Goal: Task Accomplishment & Management: Use online tool/utility

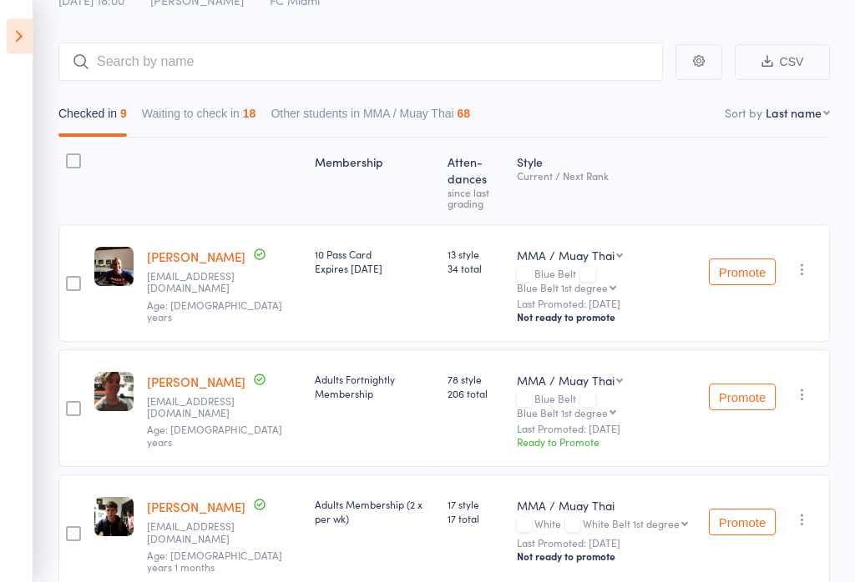
scroll to position [113, 0]
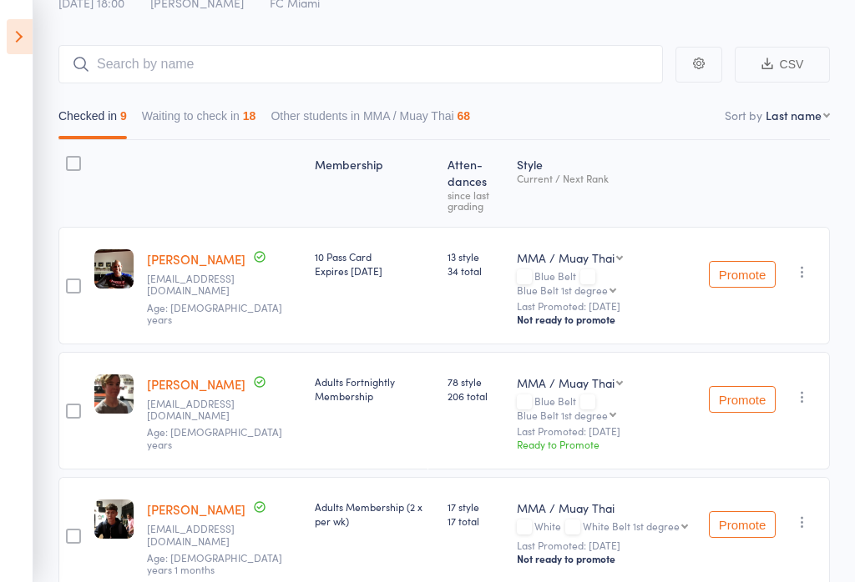
click at [21, 36] on icon at bounding box center [20, 36] width 26 height 35
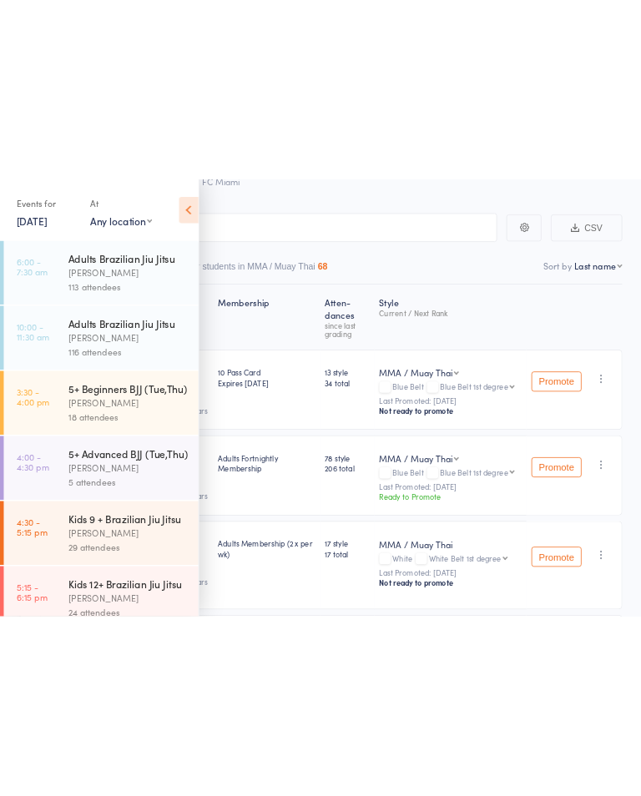
scroll to position [0, 0]
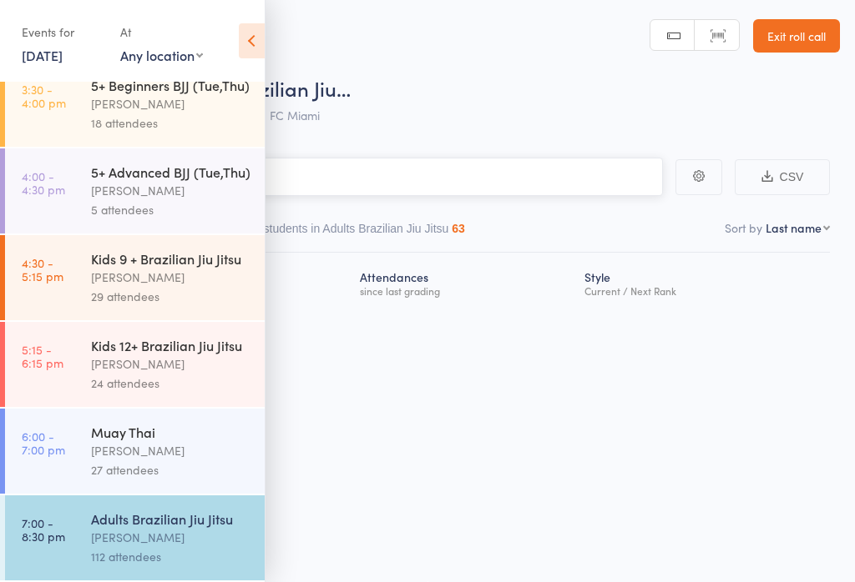
scroll to position [207, 0]
click at [253, 34] on icon at bounding box center [252, 40] width 26 height 35
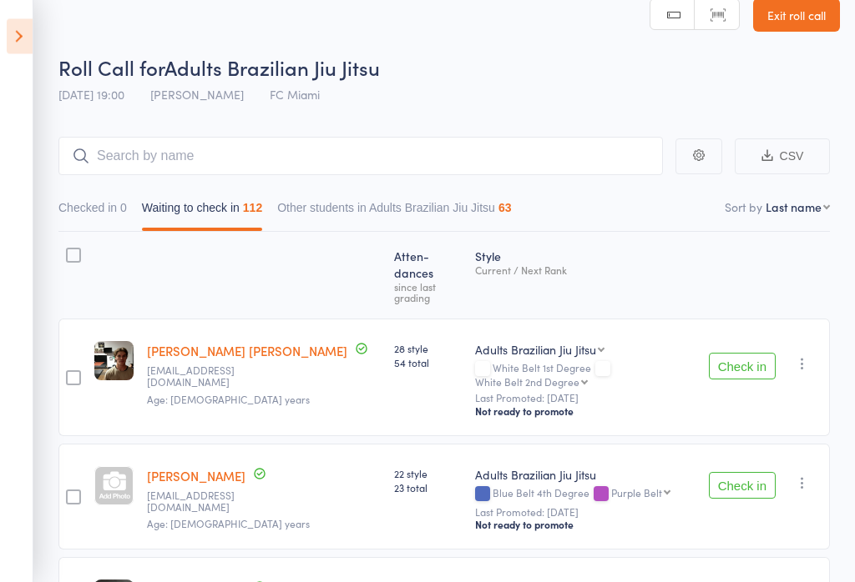
scroll to position [0, 0]
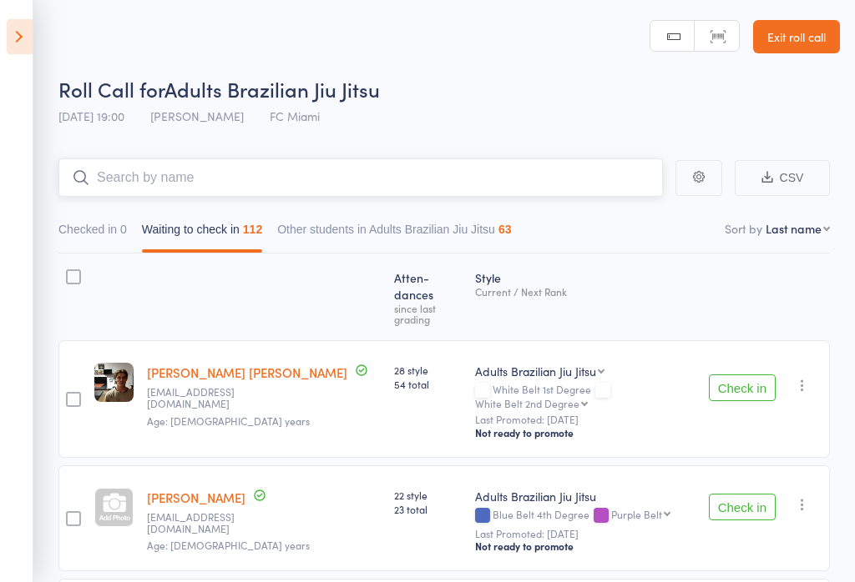
click at [416, 191] on input "search" at bounding box center [360, 178] width 604 height 38
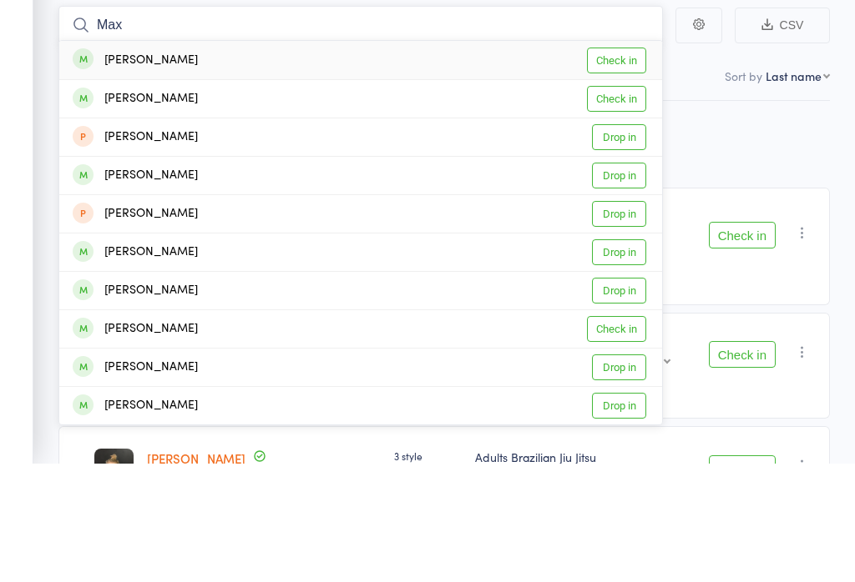
scroll to position [42, 0]
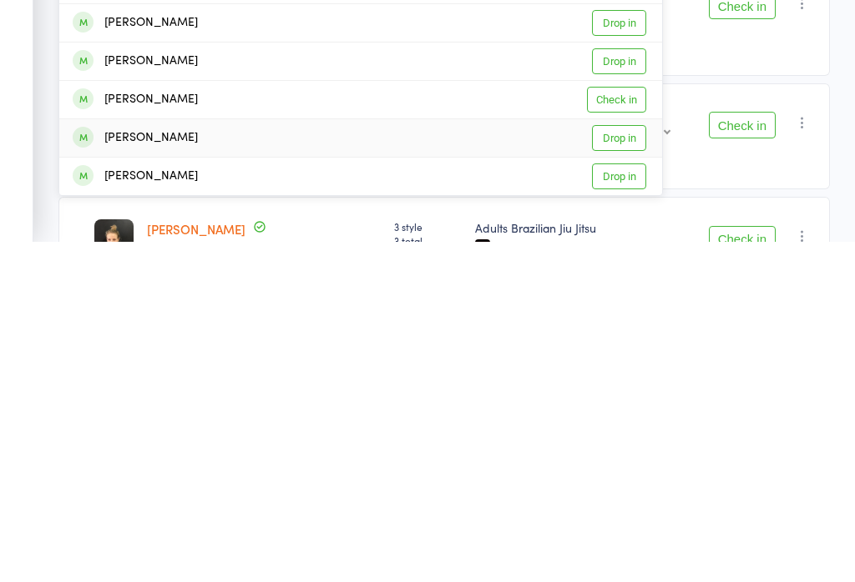
type input "Max"
click at [642, 466] on link "Drop in" at bounding box center [619, 479] width 54 height 26
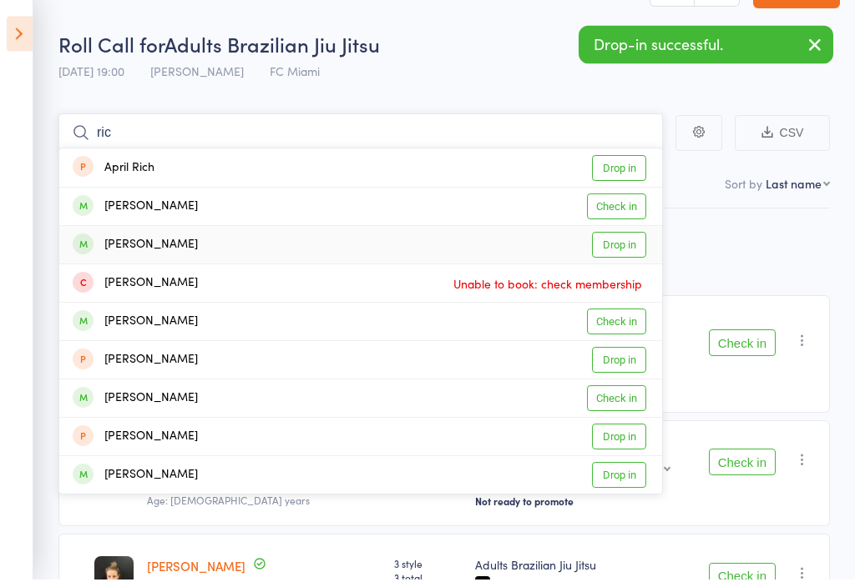
type input "ric"
click at [627, 244] on link "Drop in" at bounding box center [619, 248] width 54 height 26
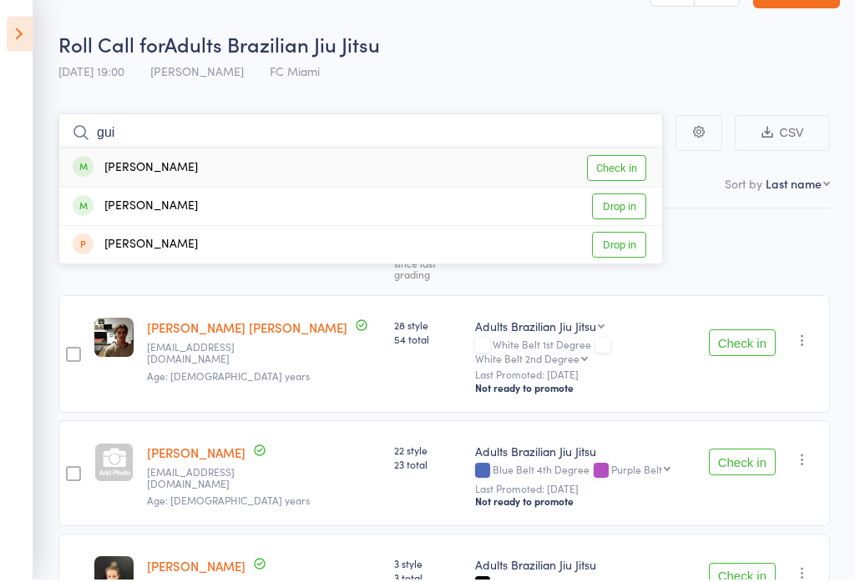
type input "gui"
click at [628, 175] on link "Check in" at bounding box center [616, 172] width 59 height 26
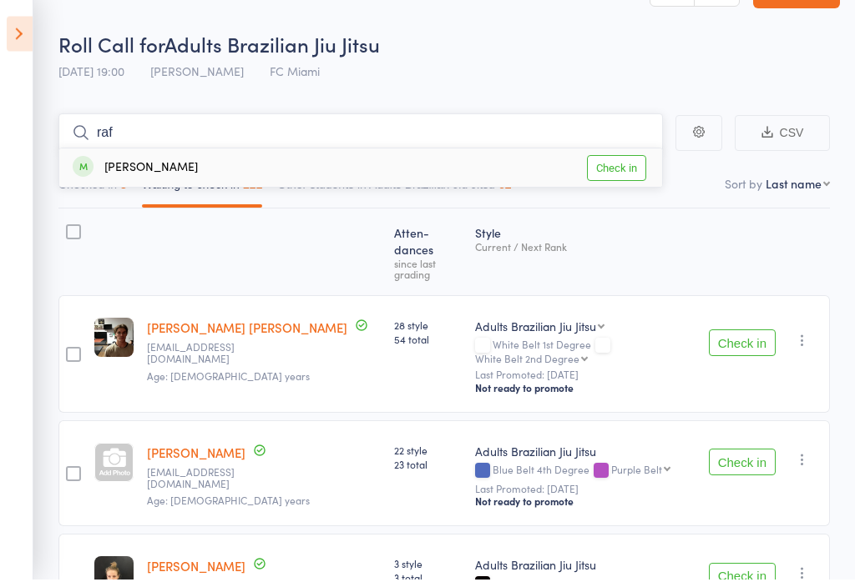
type input "raf"
click at [629, 164] on link "Check in" at bounding box center [616, 172] width 59 height 26
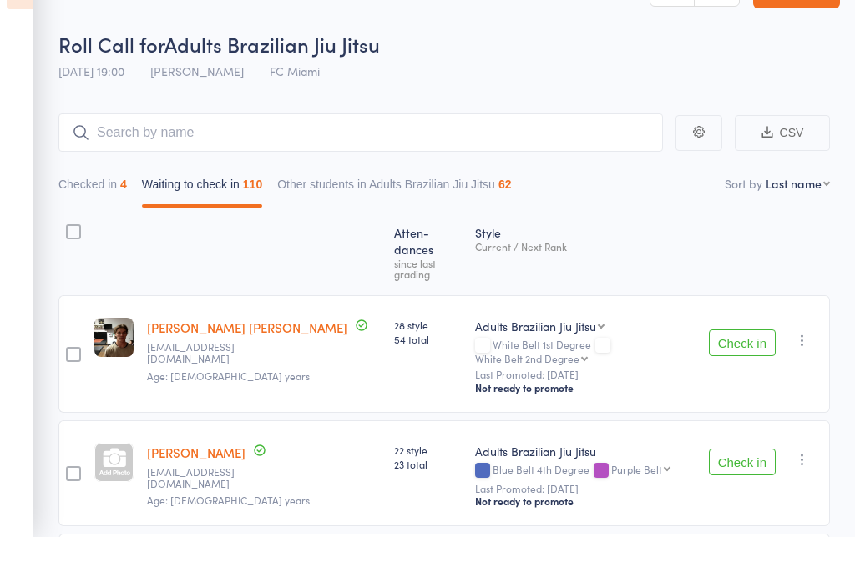
scroll to position [45, 0]
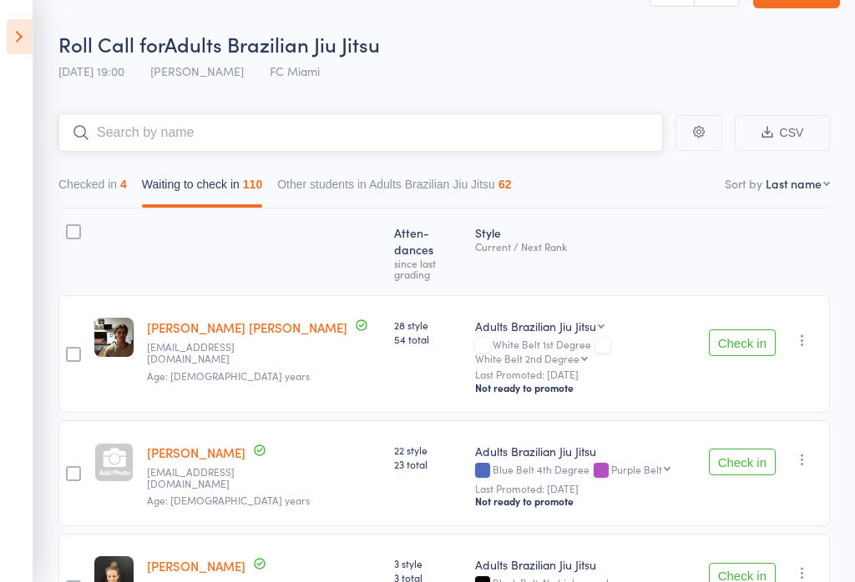
click at [576, 149] on input "search" at bounding box center [360, 132] width 604 height 38
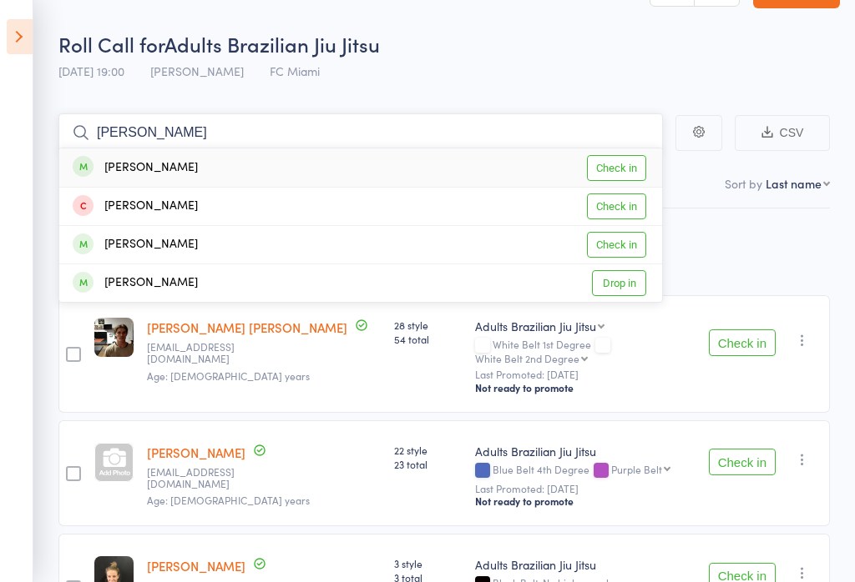
type input "[PERSON_NAME]"
click at [626, 168] on link "Check in" at bounding box center [616, 168] width 59 height 26
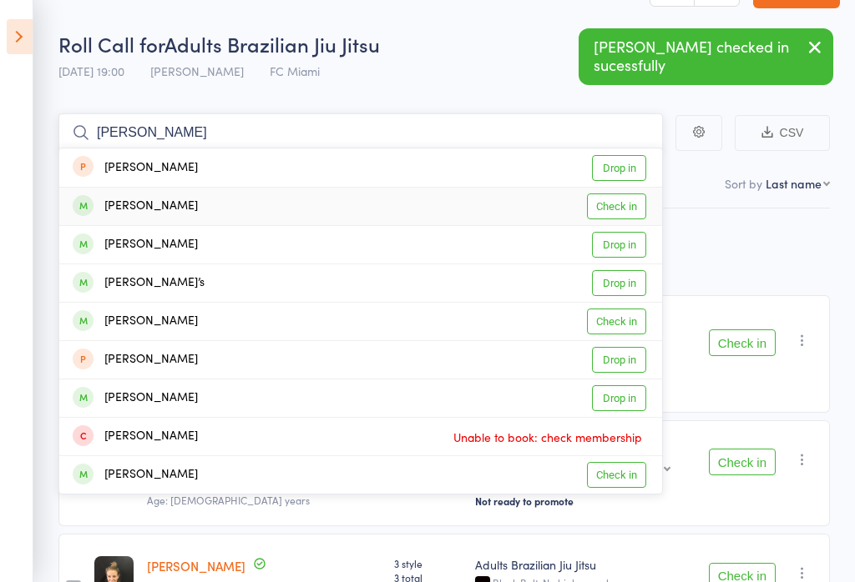
type input "[PERSON_NAME]"
click at [618, 202] on link "Check in" at bounding box center [616, 207] width 59 height 26
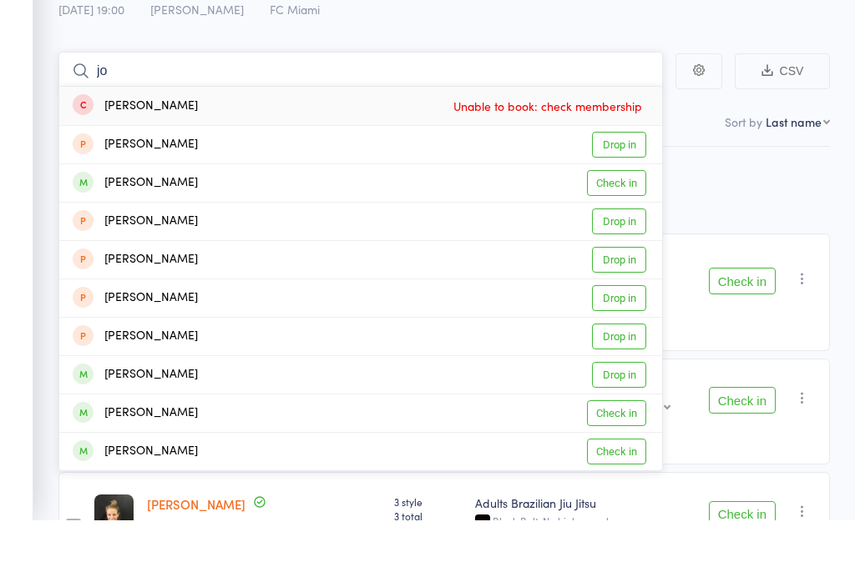
type input "j"
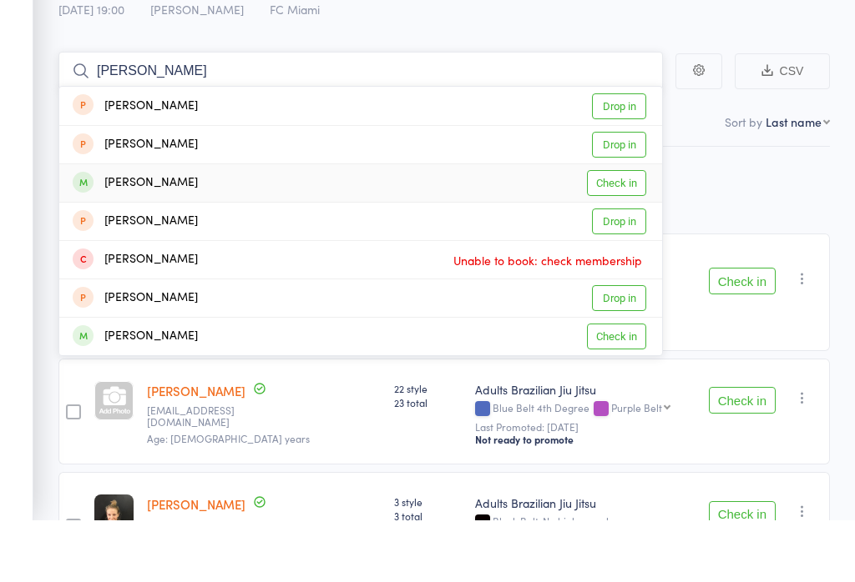
type input "[PERSON_NAME]"
click at [625, 232] on link "Check in" at bounding box center [616, 245] width 59 height 26
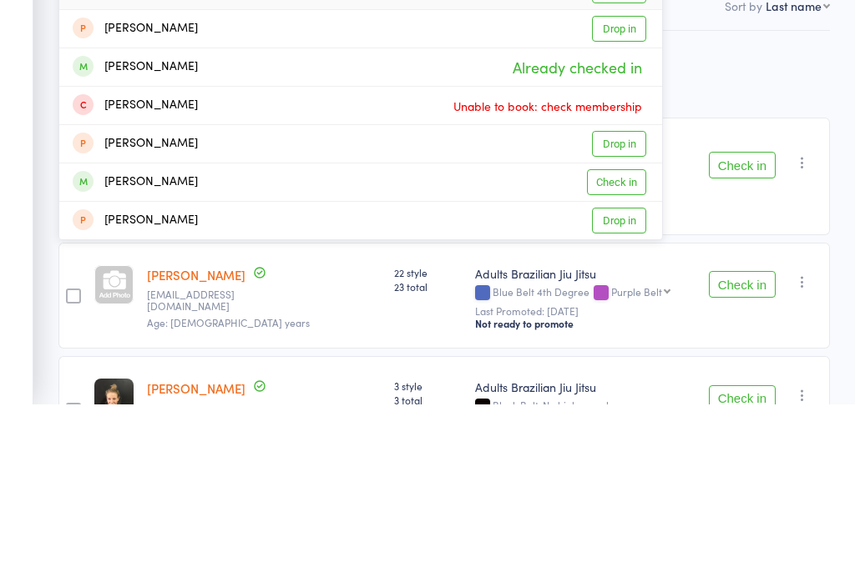
type input "andr"
click at [626, 347] on link "Check in" at bounding box center [616, 360] width 59 height 26
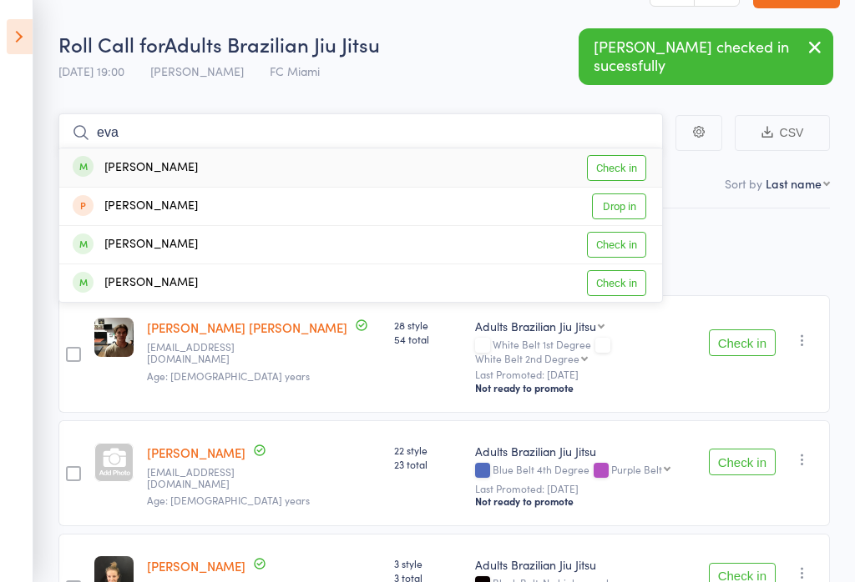
type input "eva"
click at [624, 167] on link "Check in" at bounding box center [616, 168] width 59 height 26
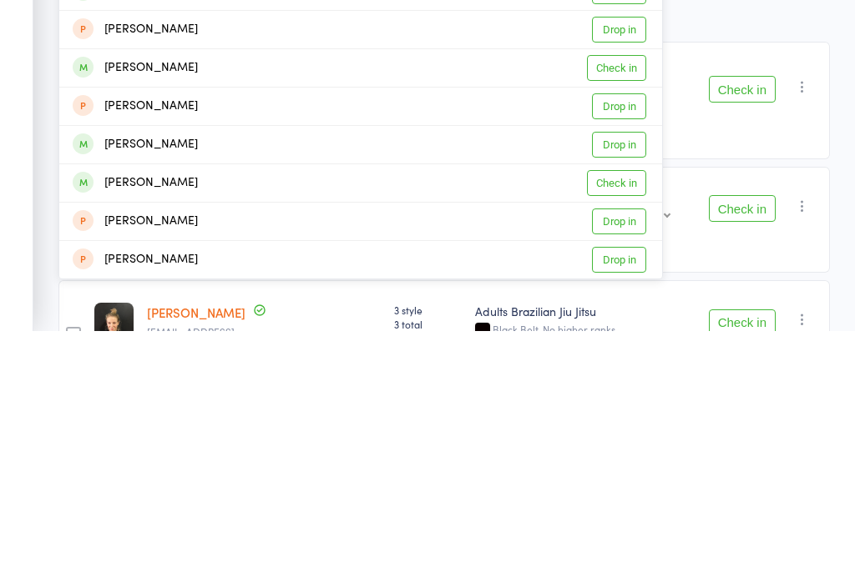
scroll to position [49, 0]
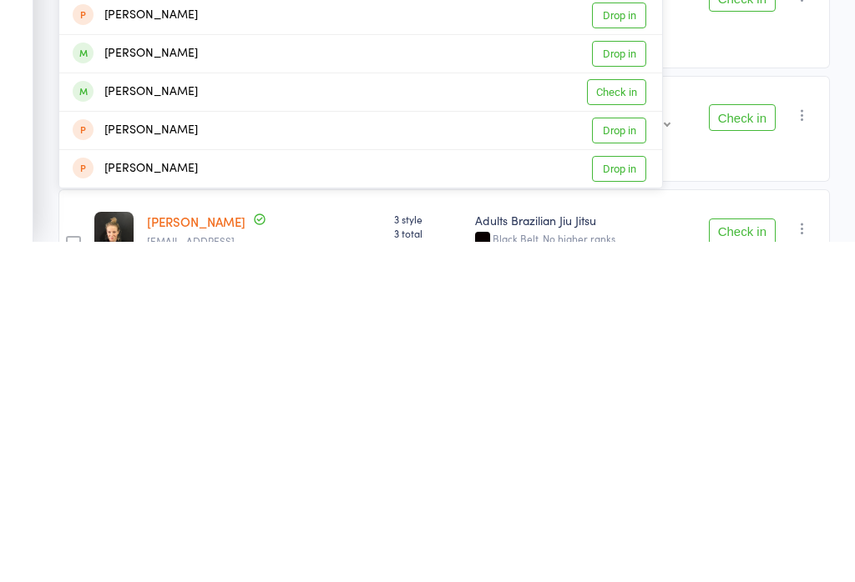
type input "alexa"
click at [628, 420] on link "Check in" at bounding box center [616, 433] width 59 height 26
